Goal: Information Seeking & Learning: Learn about a topic

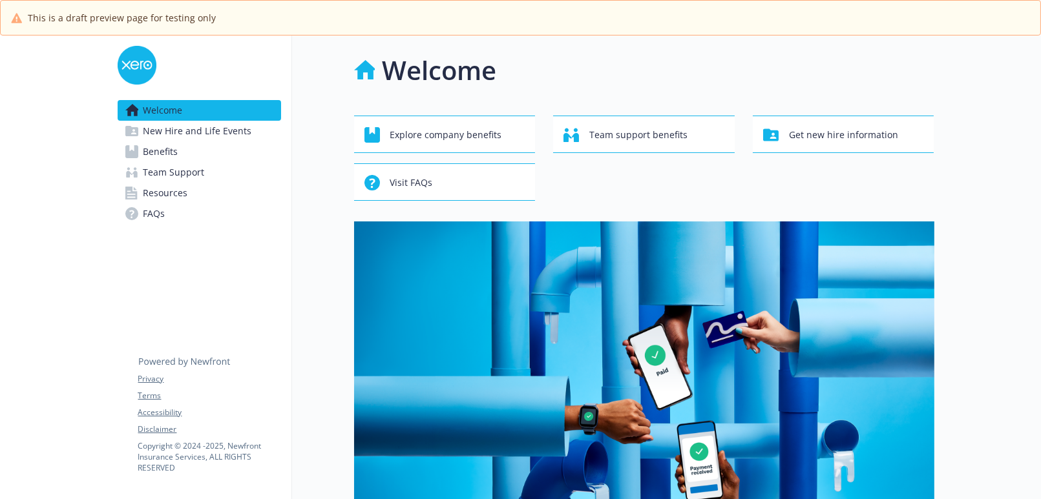
click at [158, 162] on span "Team Support" at bounding box center [173, 172] width 61 height 21
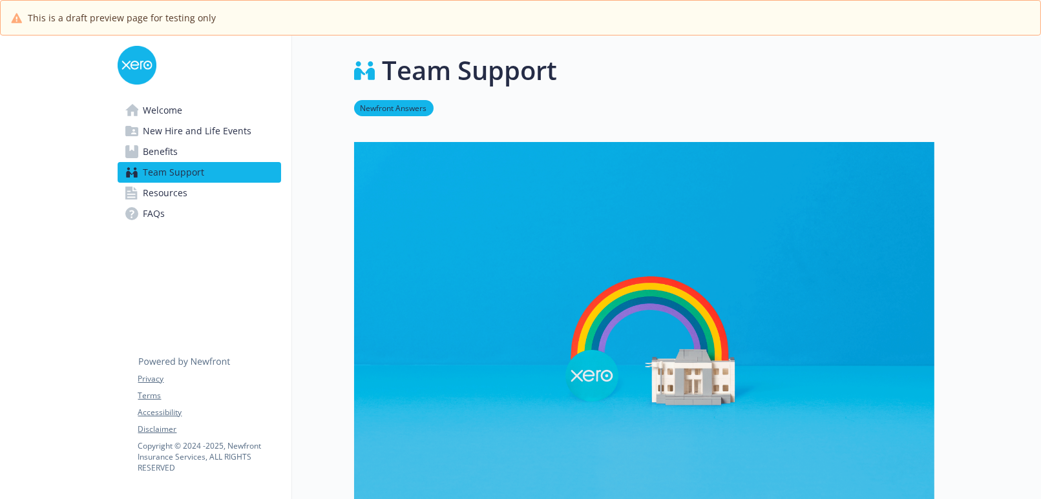
click at [157, 152] on span "Benefits" at bounding box center [160, 151] width 35 height 21
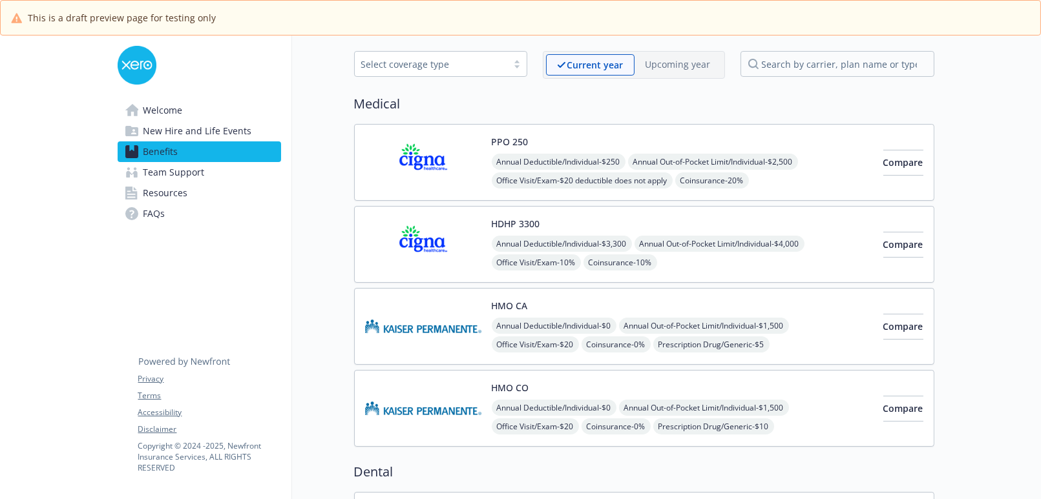
scroll to position [55, 0]
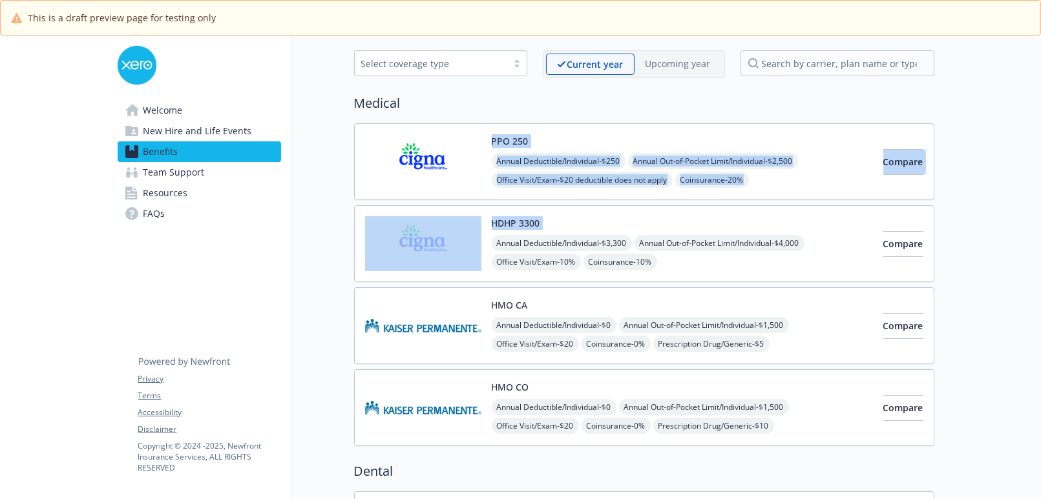
drag, startPoint x: 455, startPoint y: 129, endPoint x: 487, endPoint y: 235, distance: 110.2
click at [487, 235] on div "PPO 250 Annual Deductible/Individual - $250 Annual Out-of-Pocket Limit/Individu…" at bounding box center [644, 284] width 580 height 323
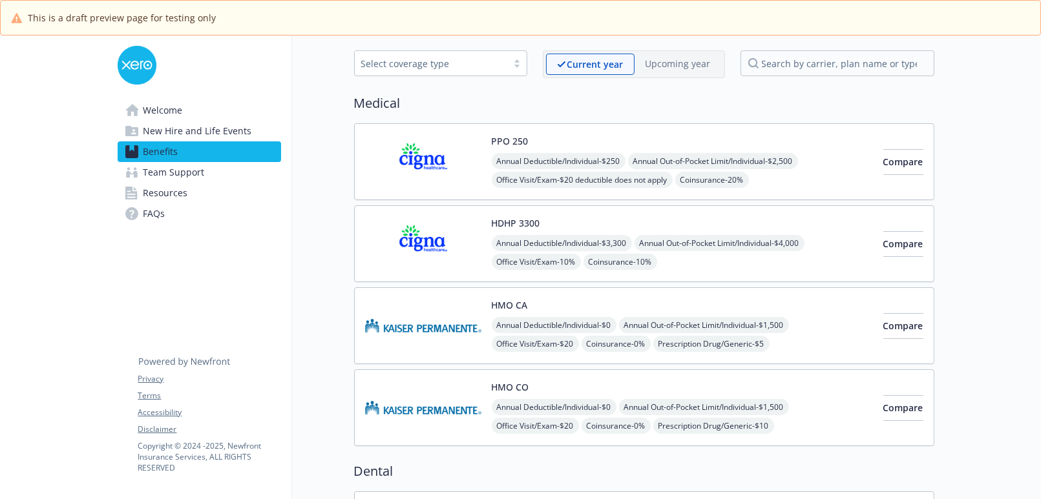
click at [640, 112] on div "Medical PPO 250 Annual Deductible/Individual - $250 Annual Out-of-Pocket Limit/…" at bounding box center [644, 270] width 580 height 353
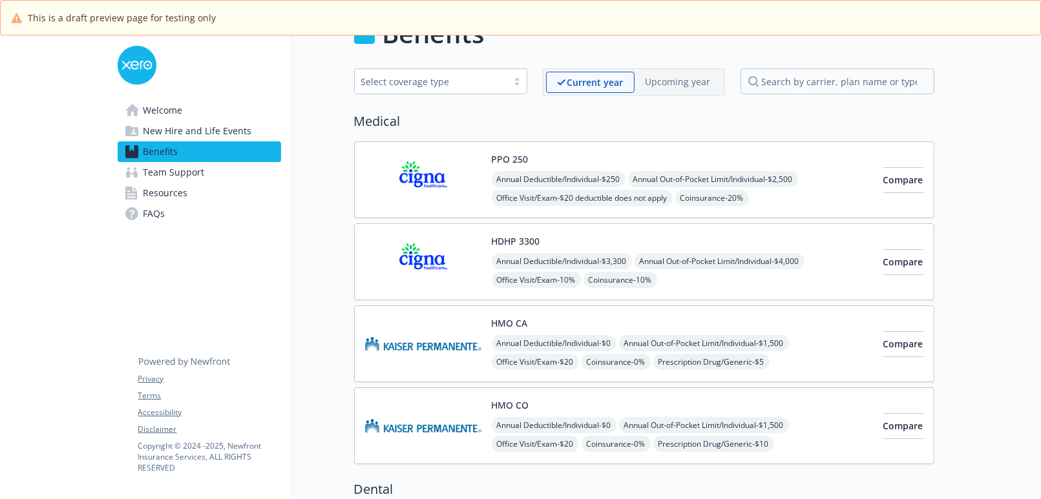
scroll to position [31, 0]
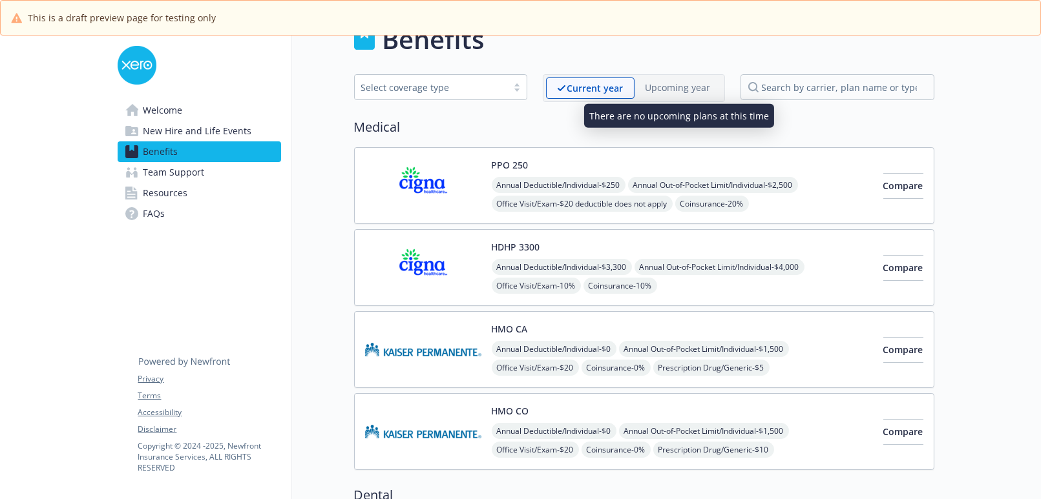
click at [669, 89] on p "Upcoming year" at bounding box center [677, 88] width 65 height 14
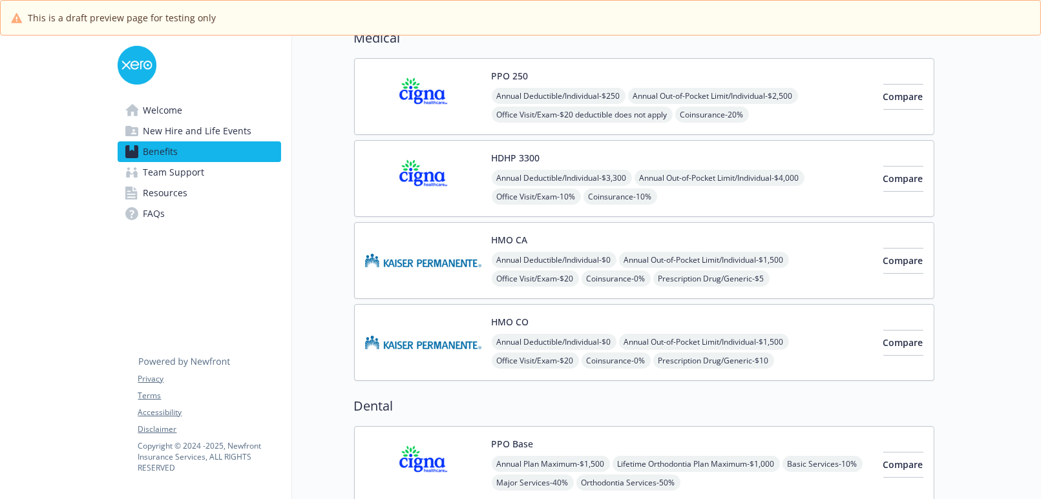
scroll to position [184, 0]
